Goal: Information Seeking & Learning: Learn about a topic

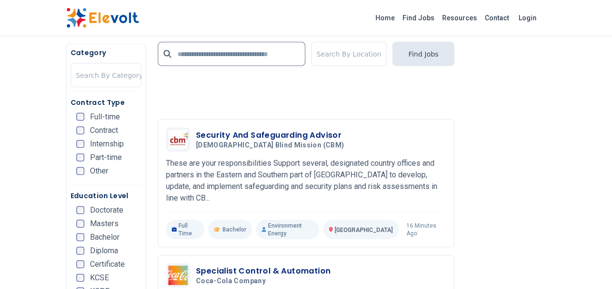
scroll to position [1030, 0]
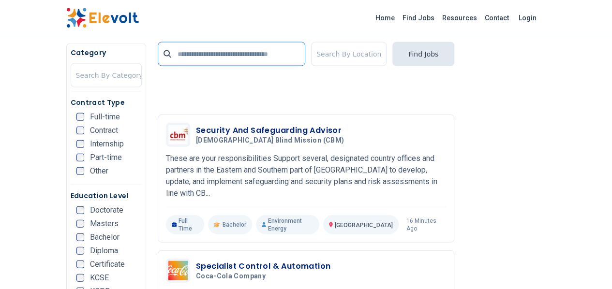
click at [177, 58] on input "text" at bounding box center [232, 54] width 148 height 24
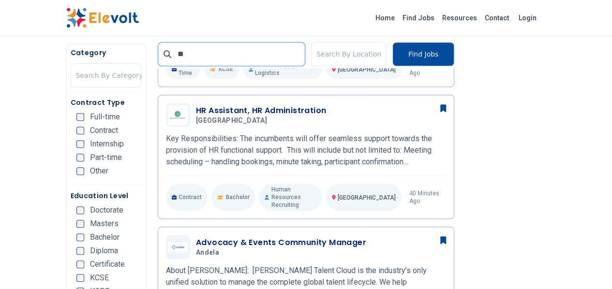
type input "**"
click button "submit" at bounding box center [0, 0] width 0 height 0
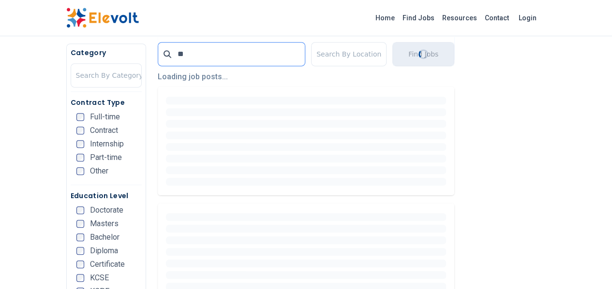
scroll to position [228, 0]
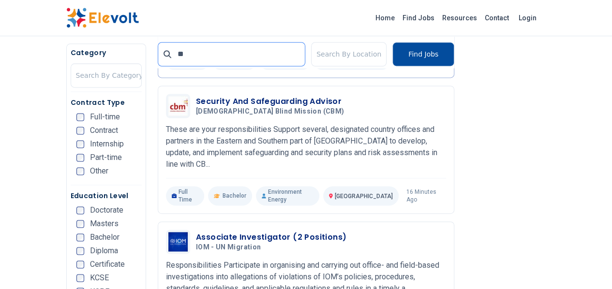
scroll to position [628, 0]
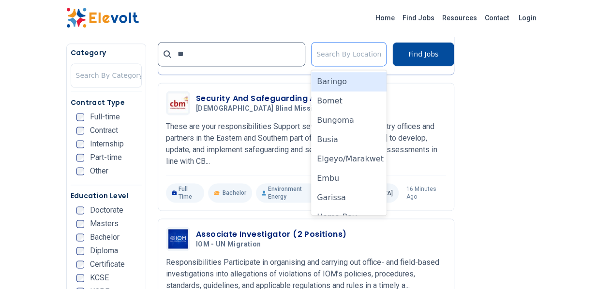
click at [357, 60] on div at bounding box center [349, 54] width 65 height 19
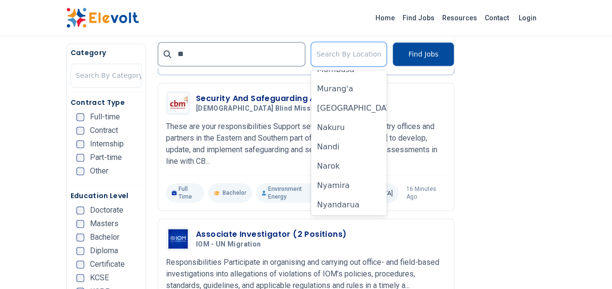
scroll to position [535, 0]
click at [352, 106] on div "[GEOGRAPHIC_DATA]" at bounding box center [349, 107] width 76 height 19
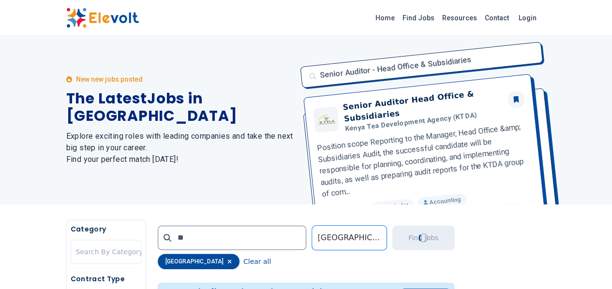
scroll to position [0, 0]
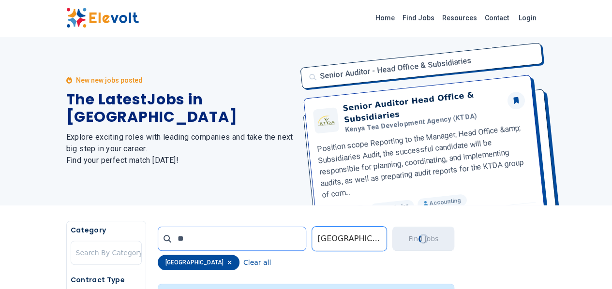
drag, startPoint x: 172, startPoint y: 241, endPoint x: 133, endPoint y: 241, distance: 39.2
click at [158, 241] on input "**" at bounding box center [232, 239] width 149 height 24
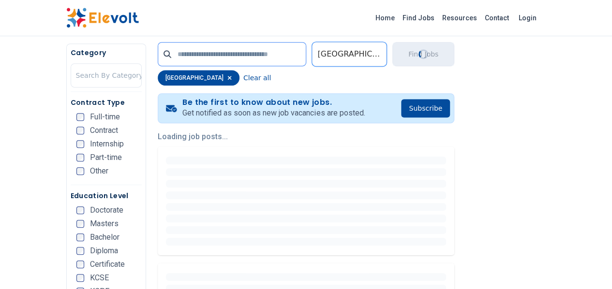
scroll to position [195, 0]
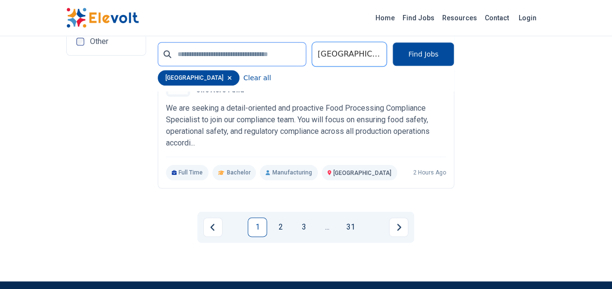
scroll to position [2297, 0]
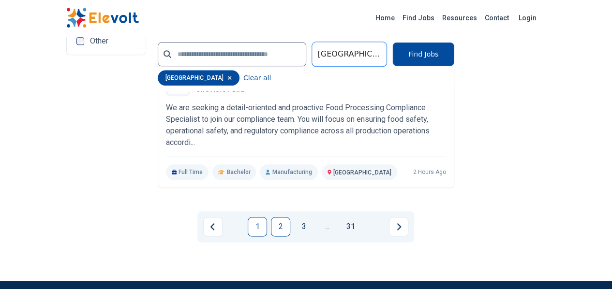
click at [275, 217] on link "2" at bounding box center [280, 226] width 19 height 19
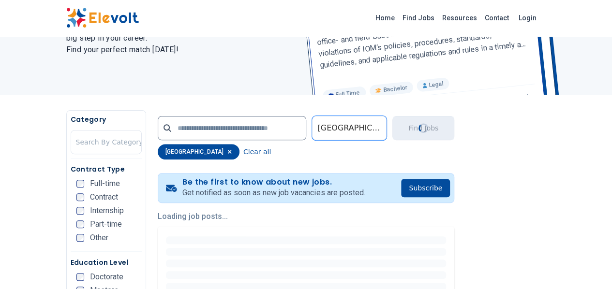
scroll to position [125, 0]
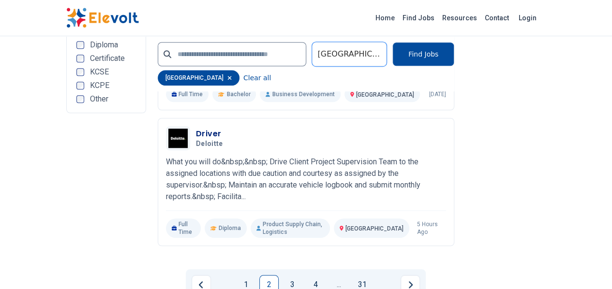
scroll to position [2229, 0]
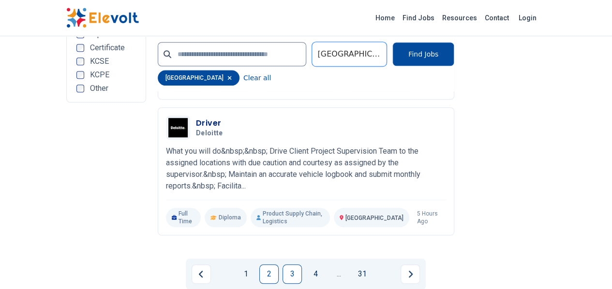
click at [300, 265] on link "3" at bounding box center [292, 274] width 19 height 19
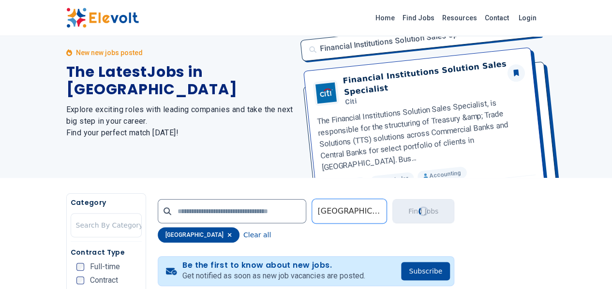
scroll to position [0, 0]
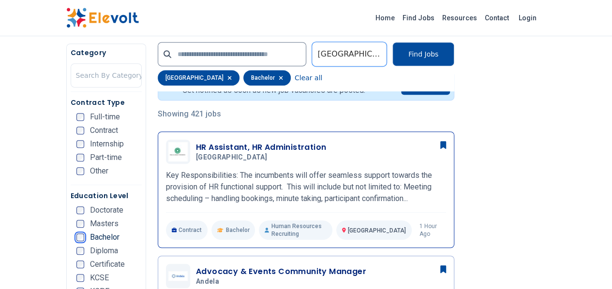
scroll to position [166, 0]
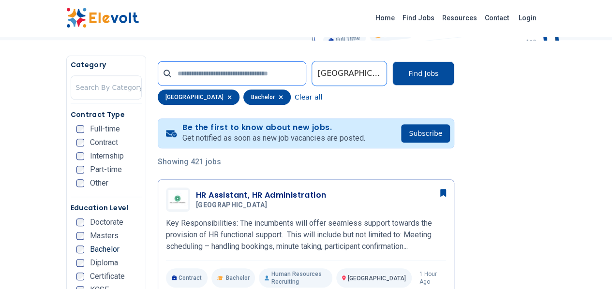
click at [257, 75] on input "text" at bounding box center [232, 73] width 149 height 24
type input "**"
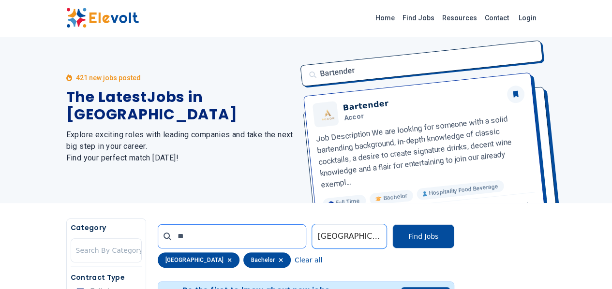
scroll to position [0, 0]
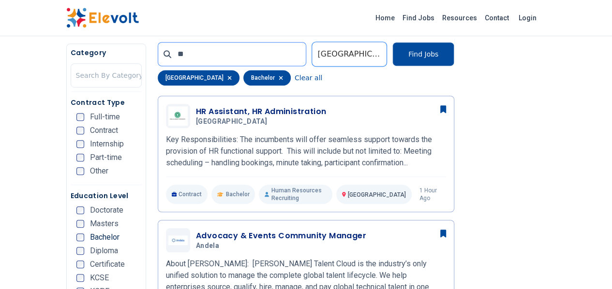
scroll to position [250, 0]
click button "submit" at bounding box center [0, 0] width 0 height 0
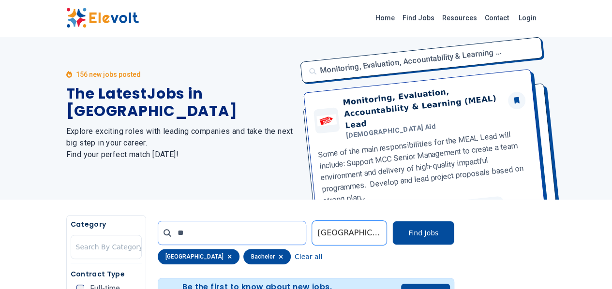
scroll to position [0, 0]
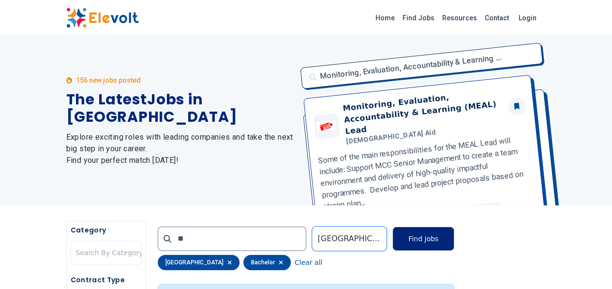
click at [455, 237] on button "Find Jobs" at bounding box center [424, 239] width 62 height 24
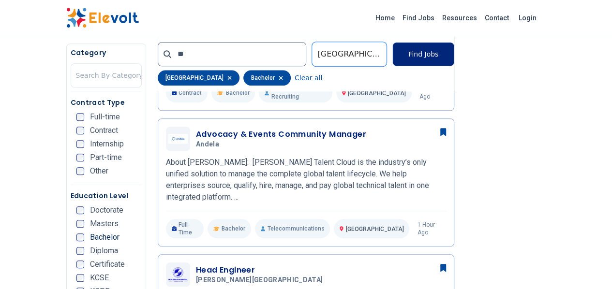
scroll to position [360, 0]
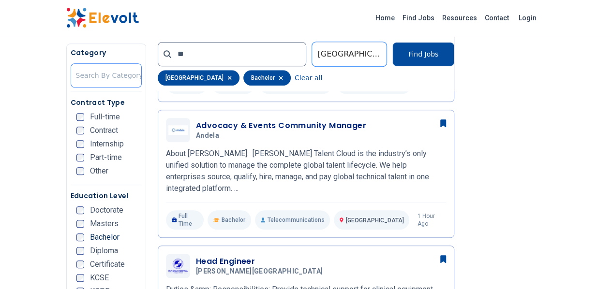
click at [76, 73] on div at bounding box center [109, 75] width 67 height 19
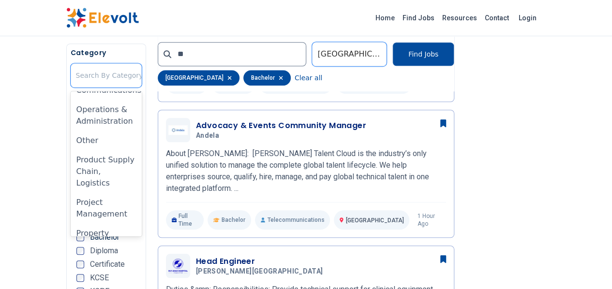
scroll to position [676, 0]
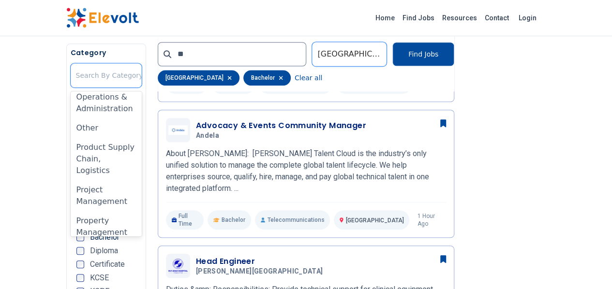
click at [71, 281] on div "Software & IT" at bounding box center [106, 290] width 71 height 19
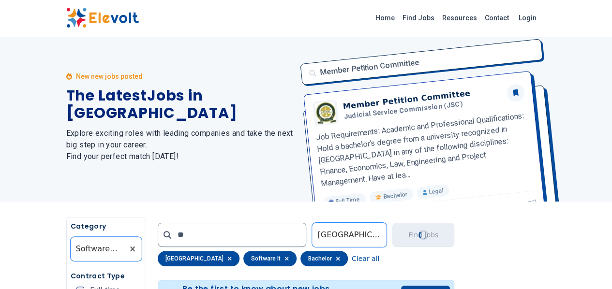
scroll to position [0, 0]
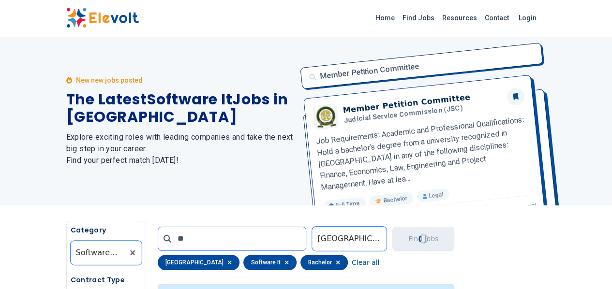
drag, startPoint x: 168, startPoint y: 236, endPoint x: 133, endPoint y: 234, distance: 35.9
click at [158, 234] on input "**" at bounding box center [232, 239] width 149 height 24
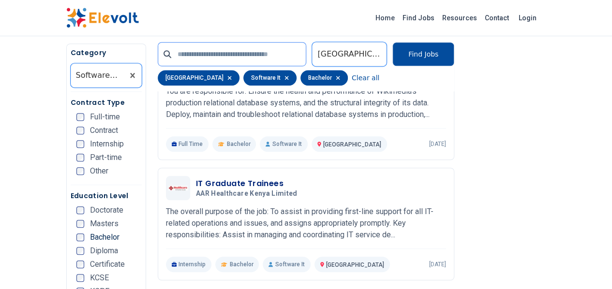
scroll to position [302, 0]
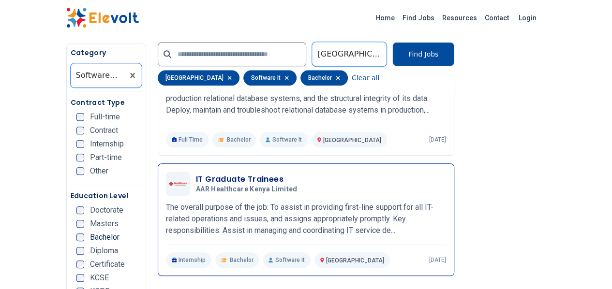
click at [166, 193] on div "IT Graduate Trainees AAR Healthcare Kenya Limited [DATE] [DATE]" at bounding box center [306, 184] width 280 height 24
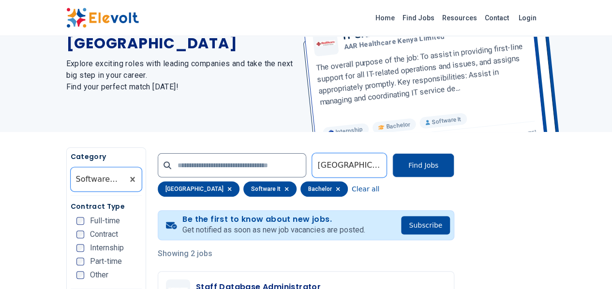
scroll to position [30, 0]
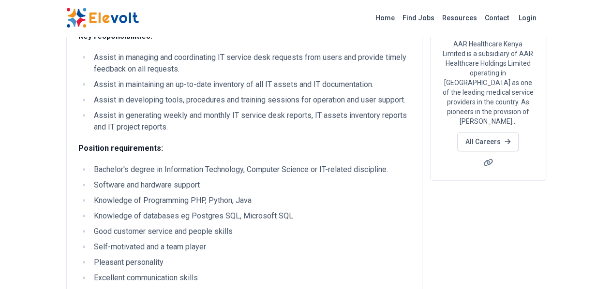
scroll to position [133, 0]
